Goal: Find contact information: Find contact information

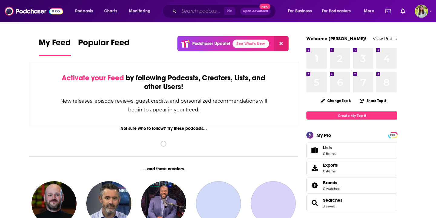
click at [196, 9] on input "Search podcasts, credits, & more..." at bounding box center [201, 11] width 45 height 10
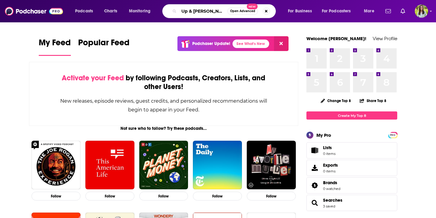
type input "Up & [PERSON_NAME]"
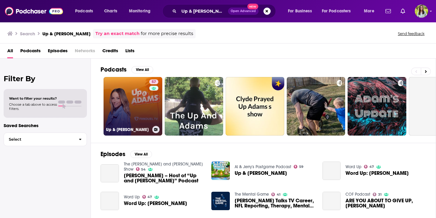
click at [122, 99] on link "57 Up & [PERSON_NAME]" at bounding box center [132, 106] width 59 height 59
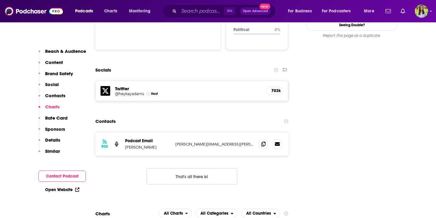
scroll to position [664, 0]
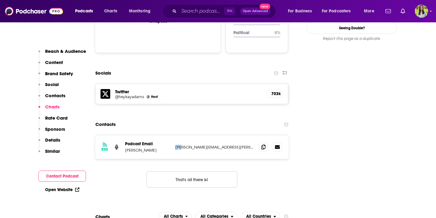
drag, startPoint x: 176, startPoint y: 106, endPoint x: 182, endPoint y: 106, distance: 6.4
click at [182, 145] on p "[PERSON_NAME][EMAIL_ADDRESS][PERSON_NAME][DOMAIN_NAME]" at bounding box center [214, 147] width 79 height 5
click at [159, 148] on p "[PERSON_NAME]" at bounding box center [147, 150] width 45 height 5
drag, startPoint x: 152, startPoint y: 109, endPoint x: 125, endPoint y: 110, distance: 26.9
click at [125, 148] on p "[PERSON_NAME]" at bounding box center [147, 150] width 45 height 5
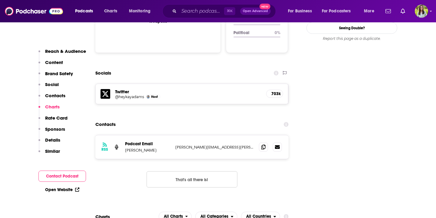
copy p "[PERSON_NAME]"
